Goal: Check status

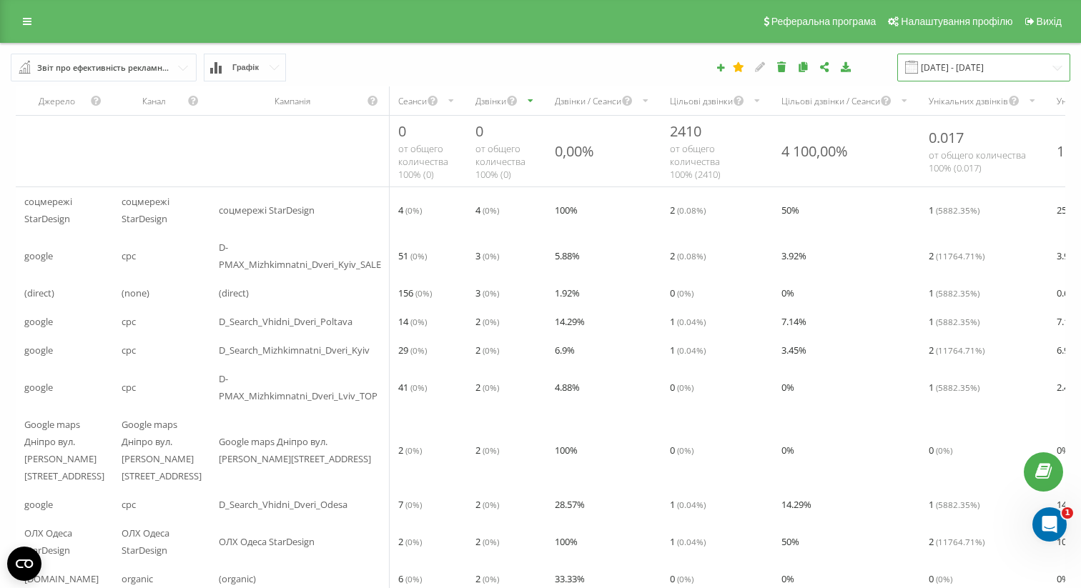
click at [950, 67] on input "[DATE] - [DATE]" at bounding box center [983, 68] width 173 height 28
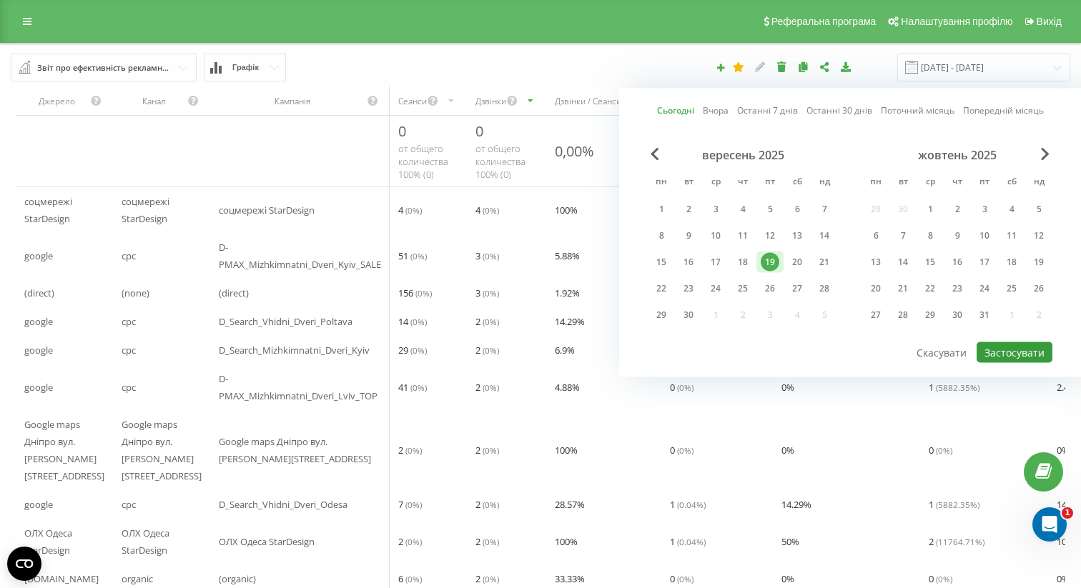
click at [992, 352] on button "Застосувати" at bounding box center [1015, 353] width 76 height 21
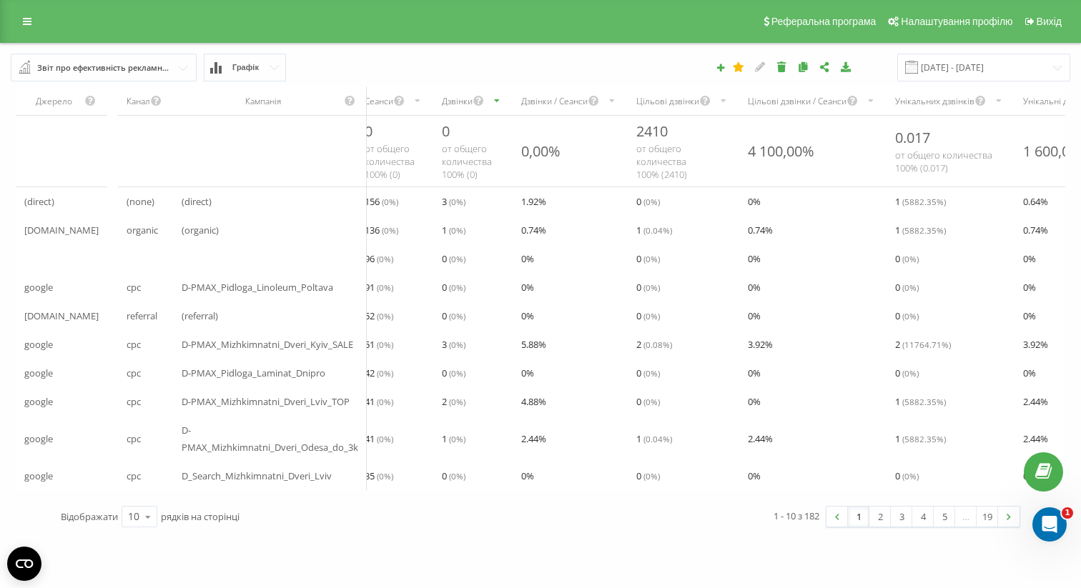
click at [463, 99] on div "Дзвінки" at bounding box center [457, 101] width 31 height 12
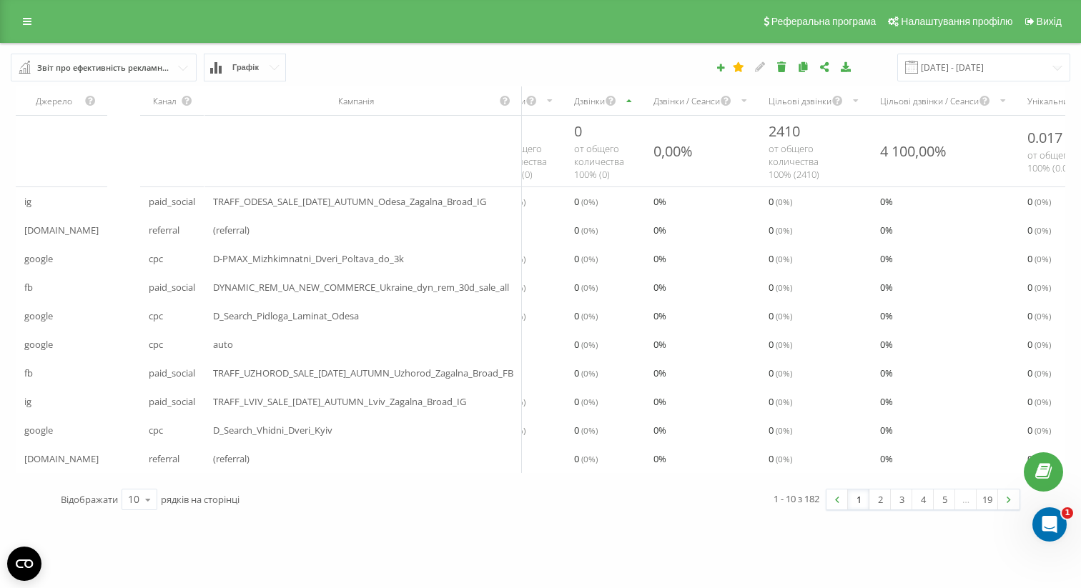
click at [625, 89] on div "Дзвінки" at bounding box center [605, 101] width 79 height 29
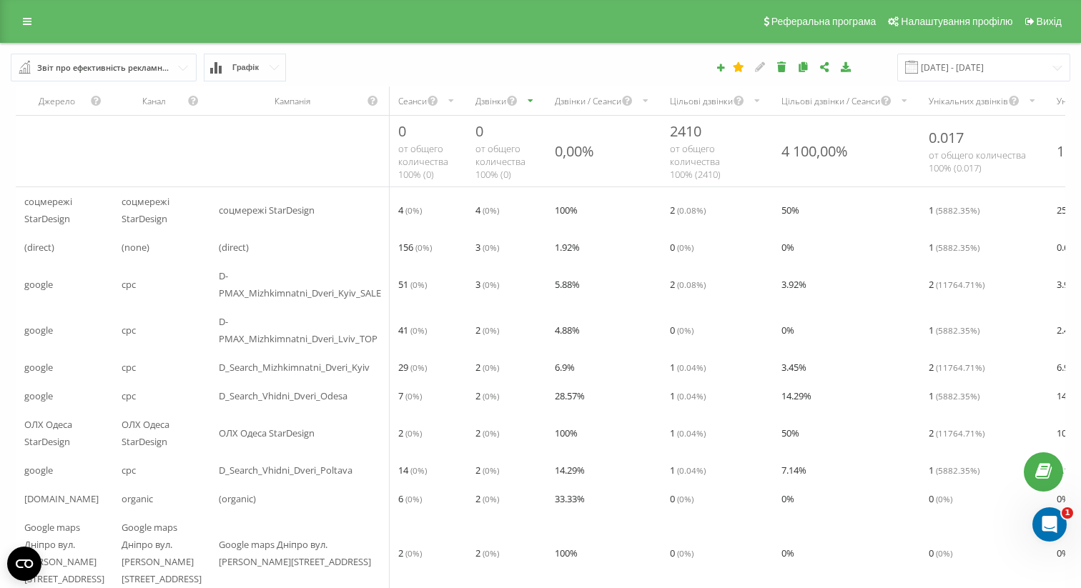
scroll to position [21, 0]
